Goal: Task Accomplishment & Management: Manage account settings

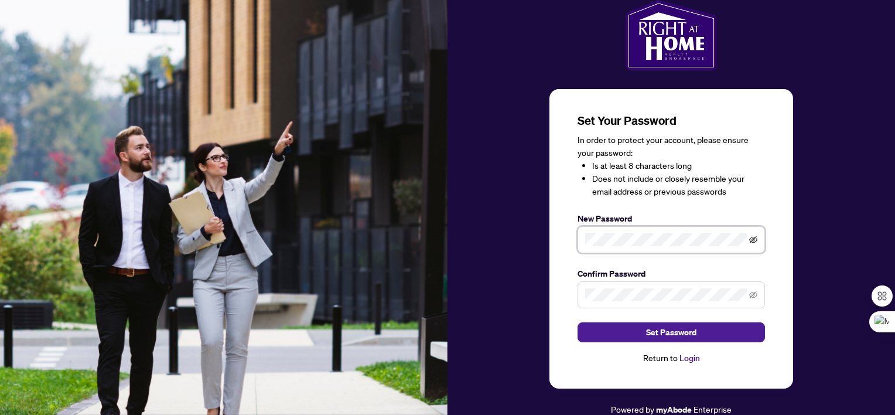
click at [754, 239] on icon "eye-invisible" at bounding box center [753, 239] width 8 height 8
click at [752, 297] on icon "eye-invisible" at bounding box center [753, 294] width 8 height 8
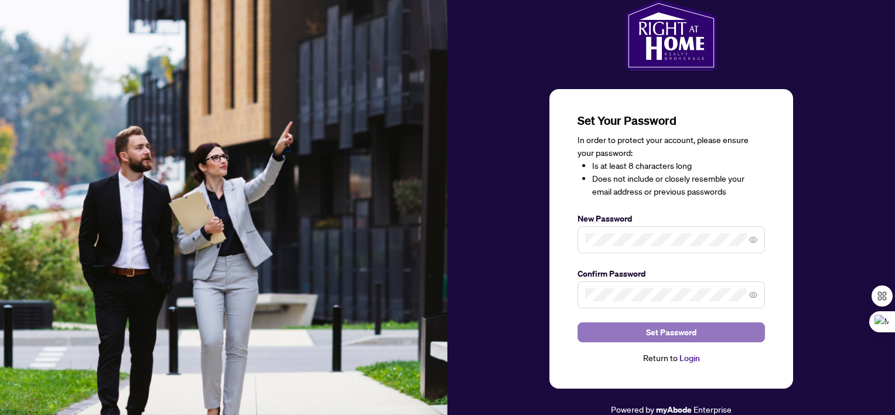
click at [635, 327] on button "Set Password" at bounding box center [670, 332] width 187 height 20
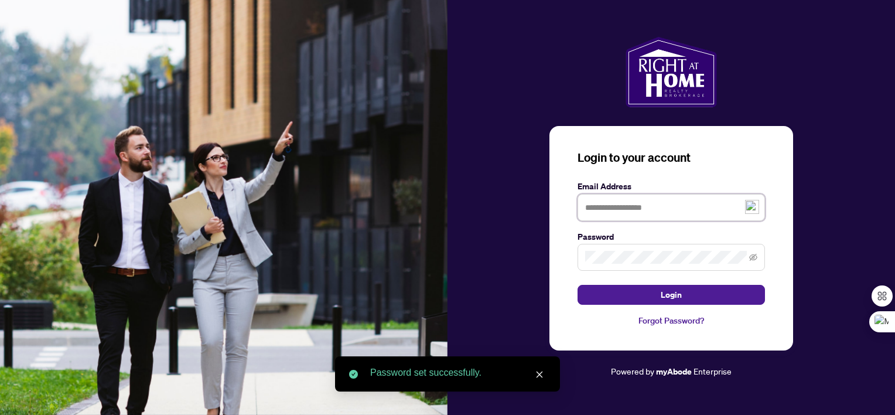
click at [639, 208] on input "text" at bounding box center [670, 207] width 187 height 27
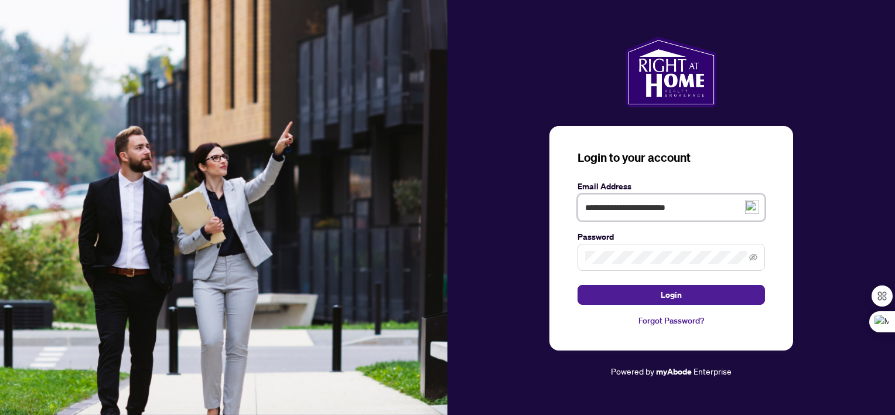
type input "**********"
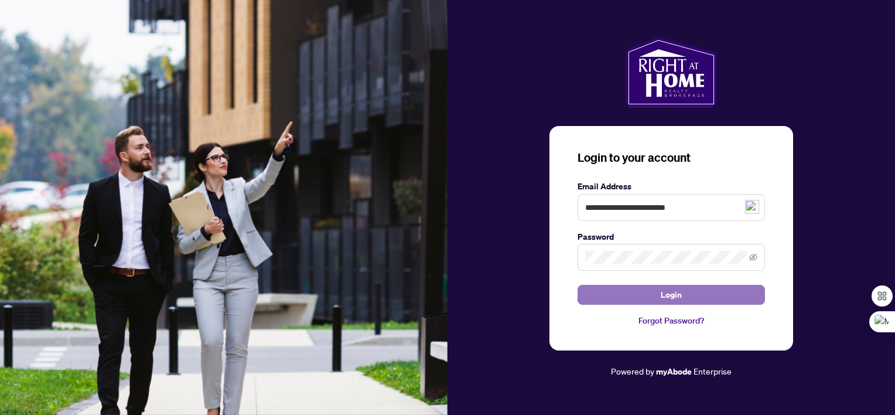
click at [639, 290] on button "Login" at bounding box center [670, 295] width 187 height 20
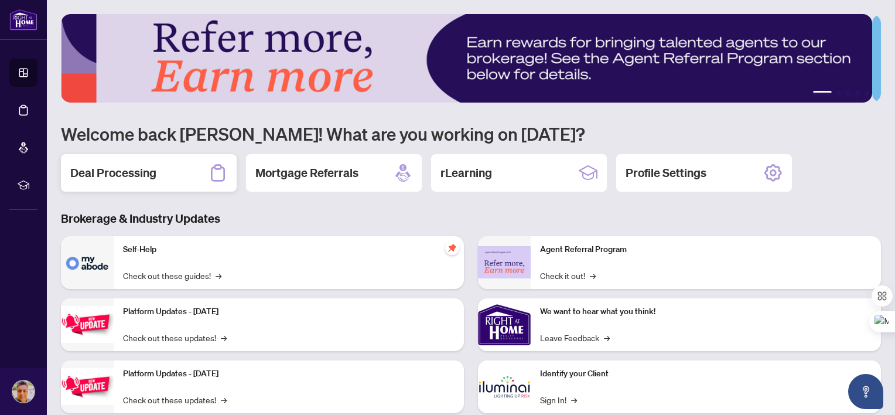
click at [143, 172] on h2 "Deal Processing" at bounding box center [113, 173] width 86 height 16
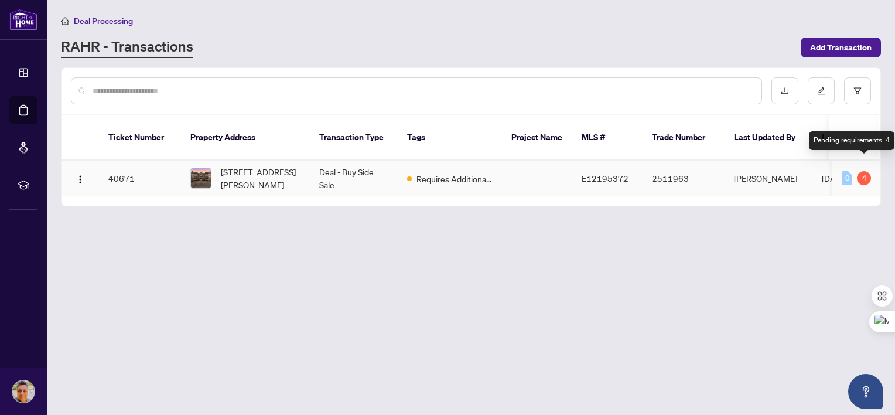
click at [865, 171] on div "4" at bounding box center [864, 178] width 14 height 14
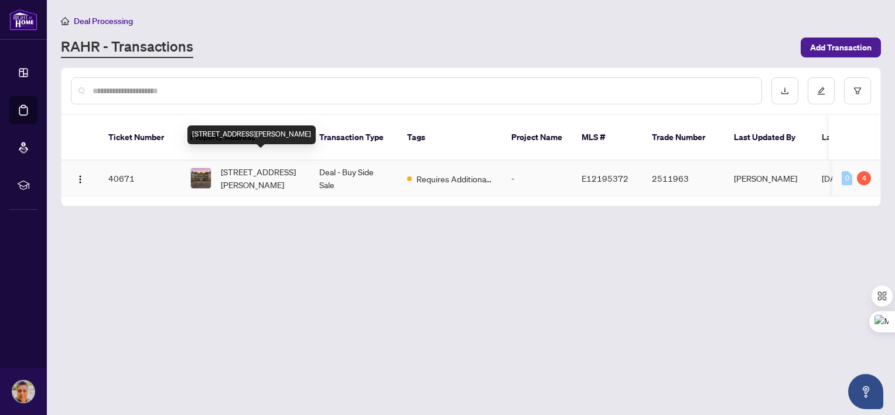
click at [249, 165] on span "[STREET_ADDRESS][PERSON_NAME]" at bounding box center [261, 178] width 80 height 26
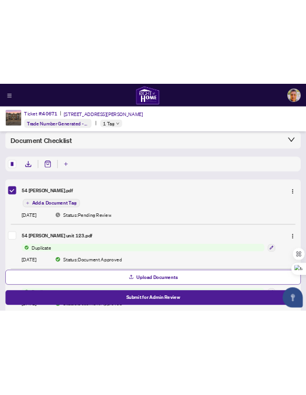
scroll to position [78, 0]
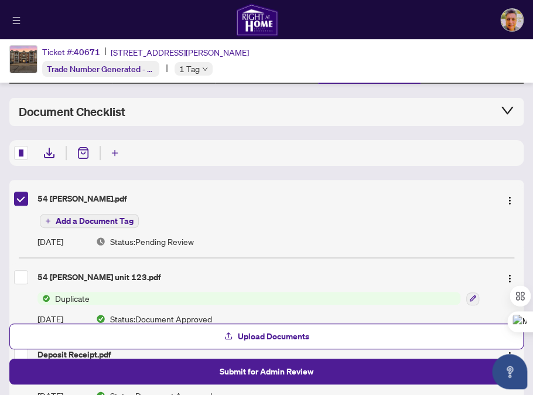
click at [46, 153] on icon at bounding box center [49, 152] width 6 height 8
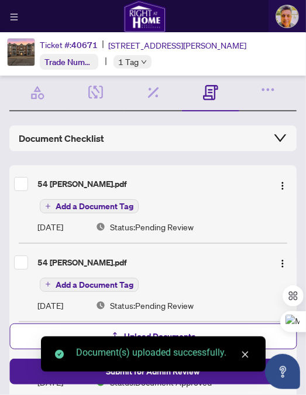
scroll to position [19, 0]
